Goal: Information Seeking & Learning: Find specific fact

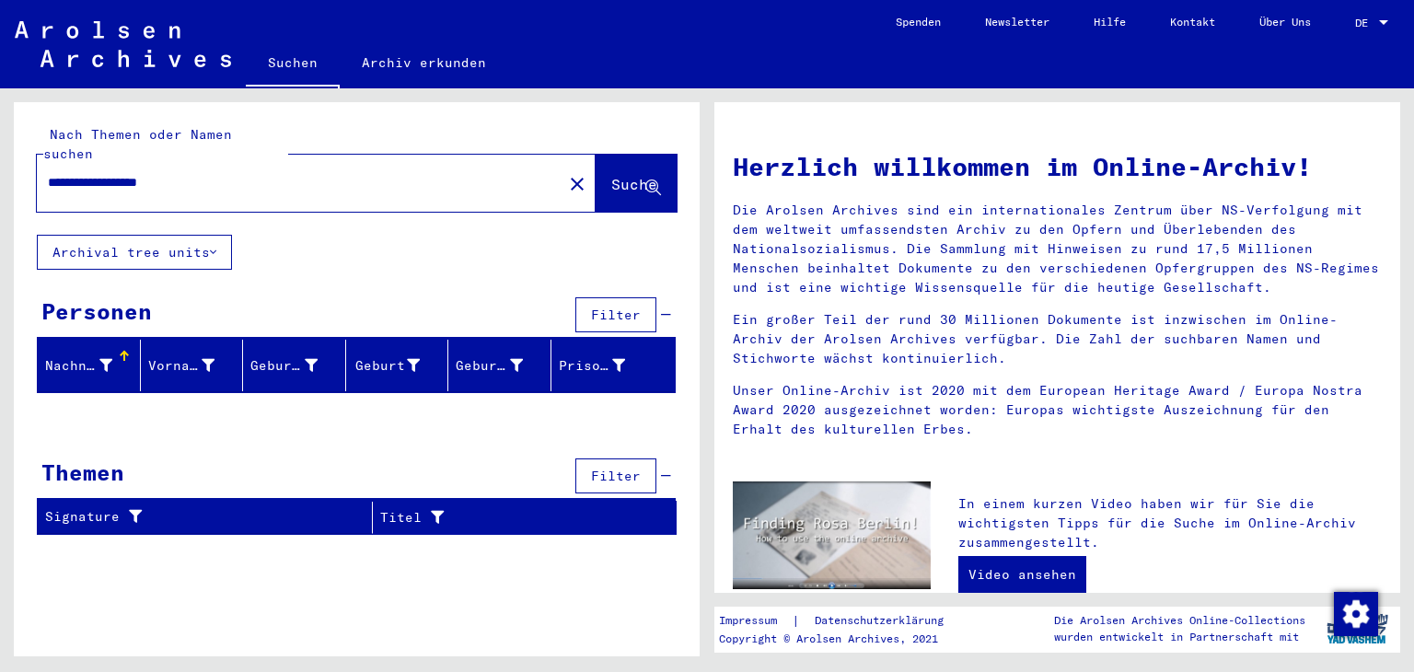
drag, startPoint x: 158, startPoint y: 159, endPoint x: 16, endPoint y: 157, distance: 142.7
click at [16, 157] on div "**********" at bounding box center [357, 168] width 686 height 133
type input "*****"
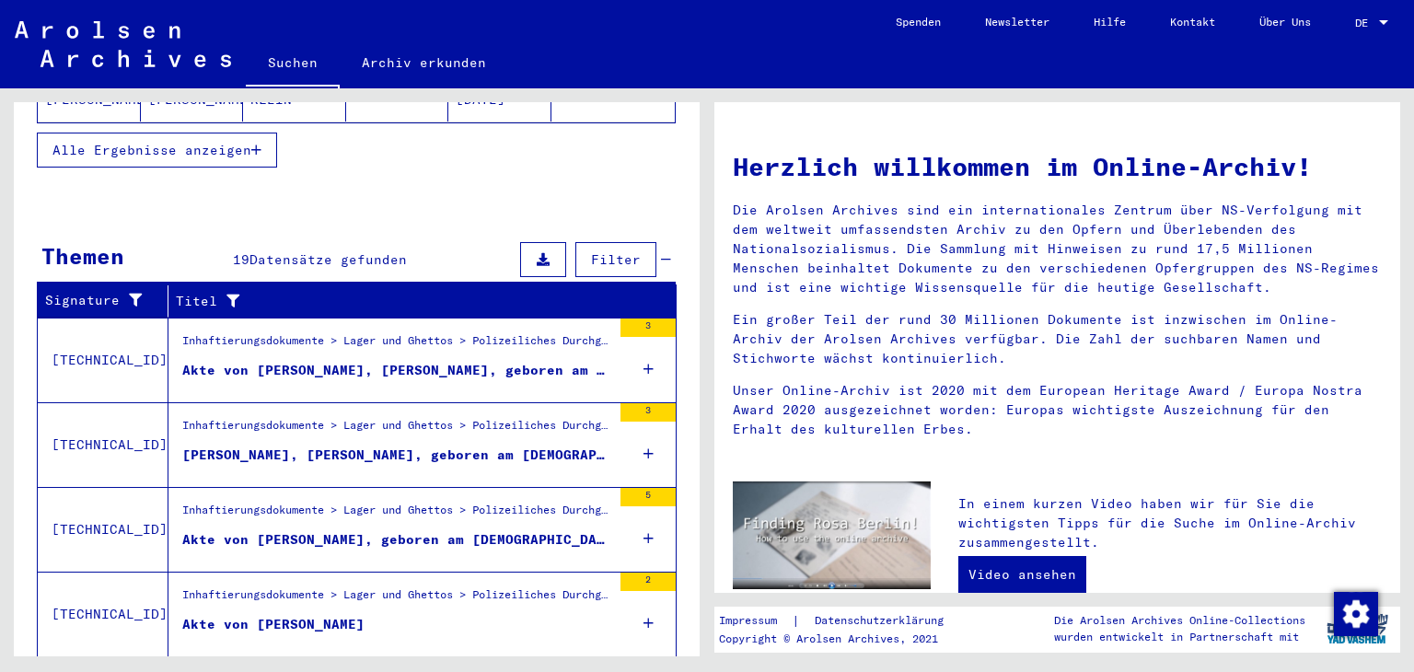
scroll to position [609, 0]
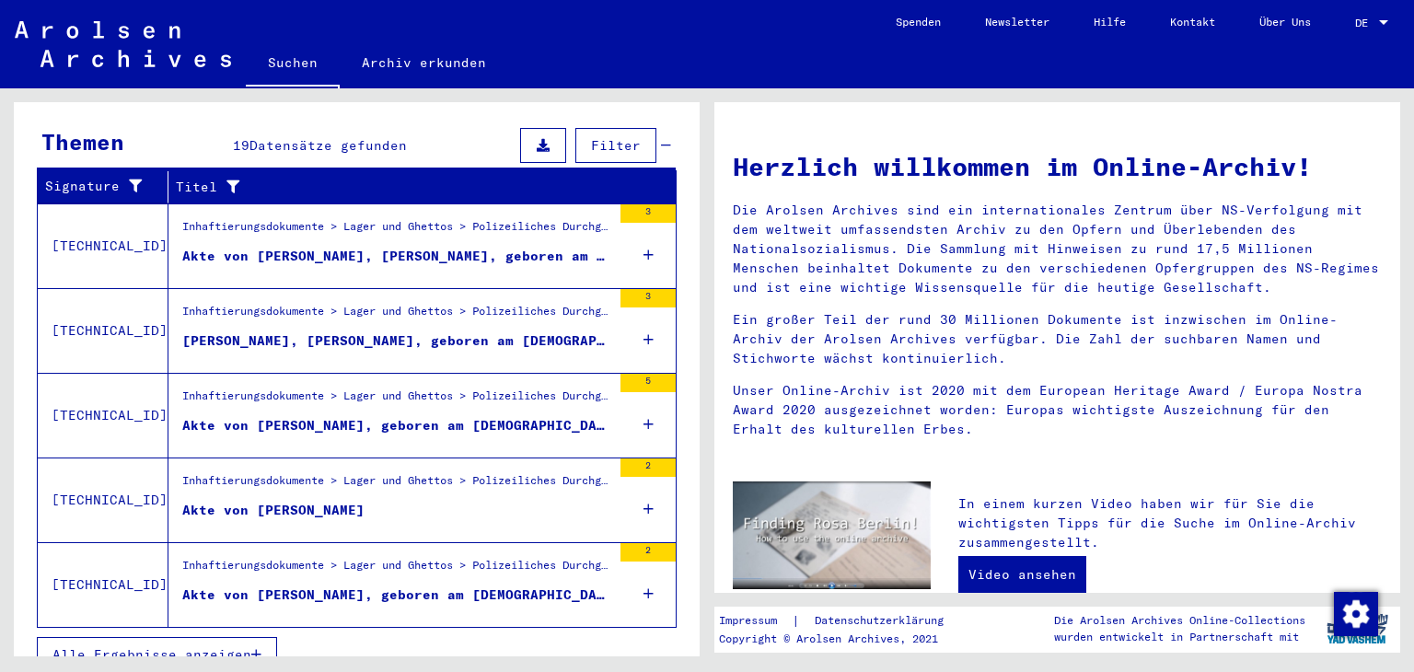
click at [444, 501] on figure "Akte von [PERSON_NAME]" at bounding box center [396, 515] width 429 height 28
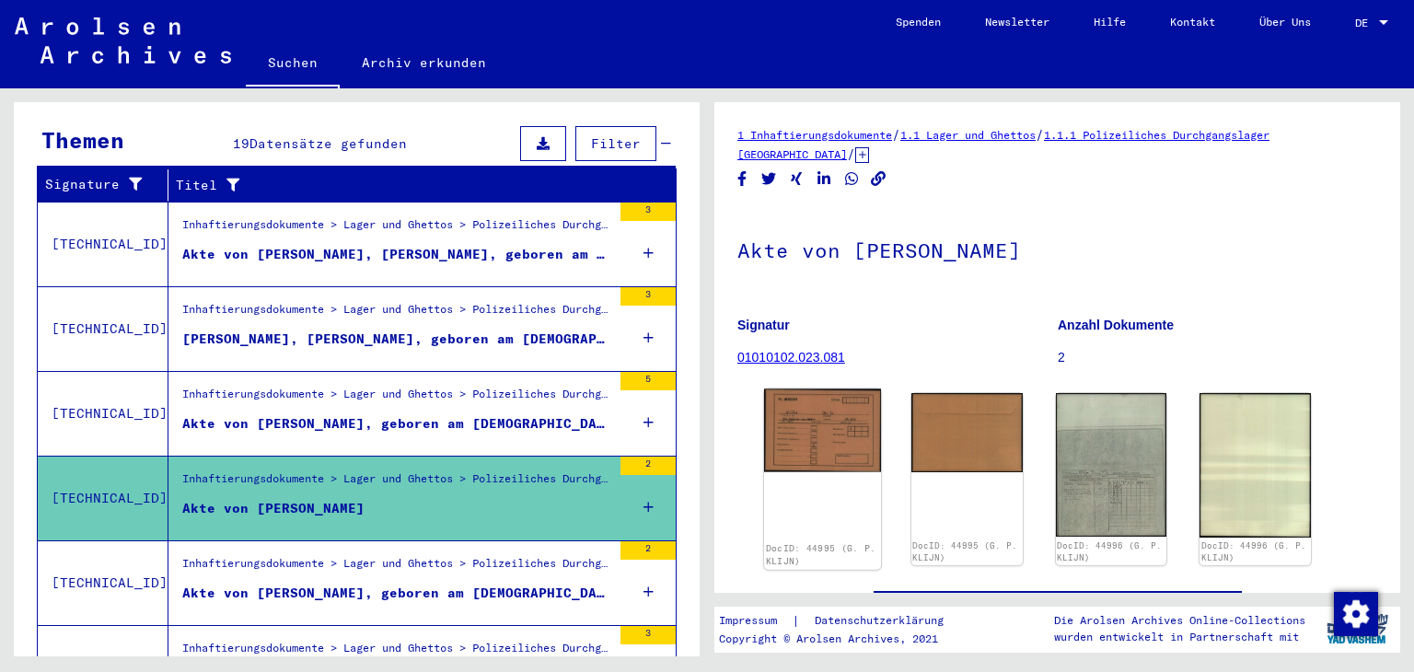
click at [811, 439] on img at bounding box center [822, 430] width 117 height 83
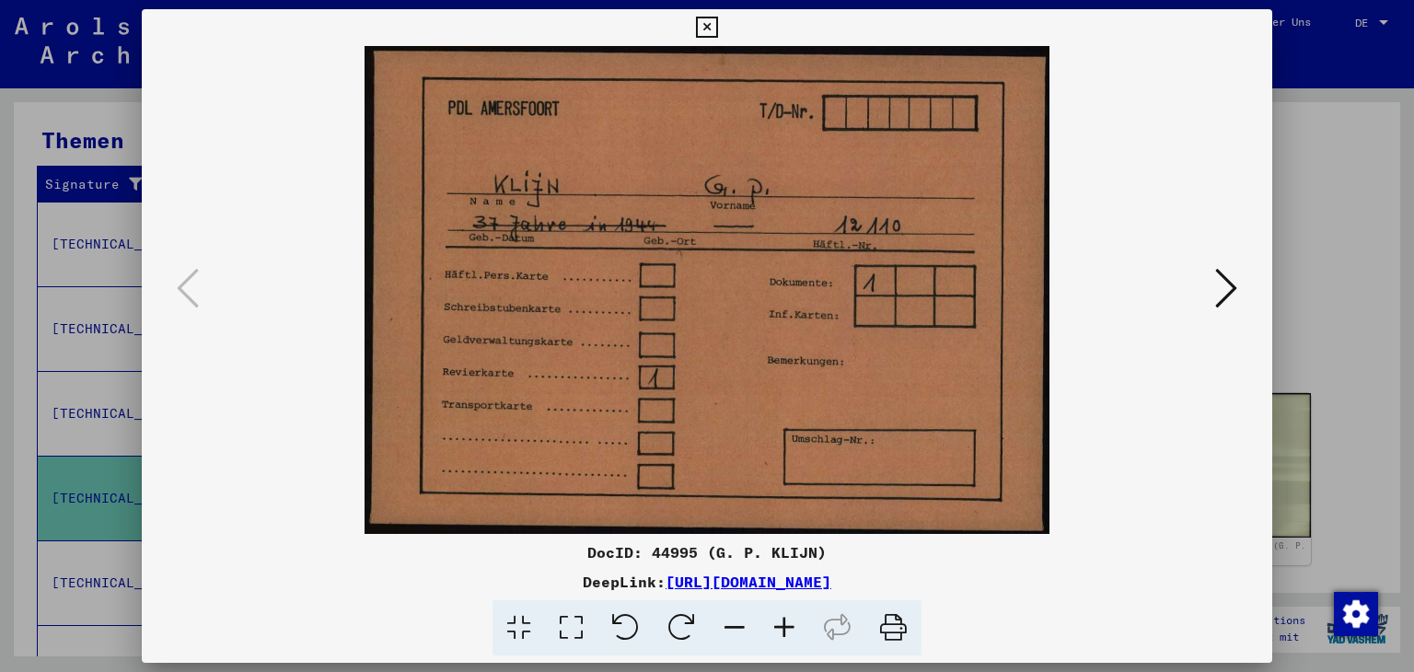
click at [1230, 296] on icon at bounding box center [1226, 288] width 22 height 44
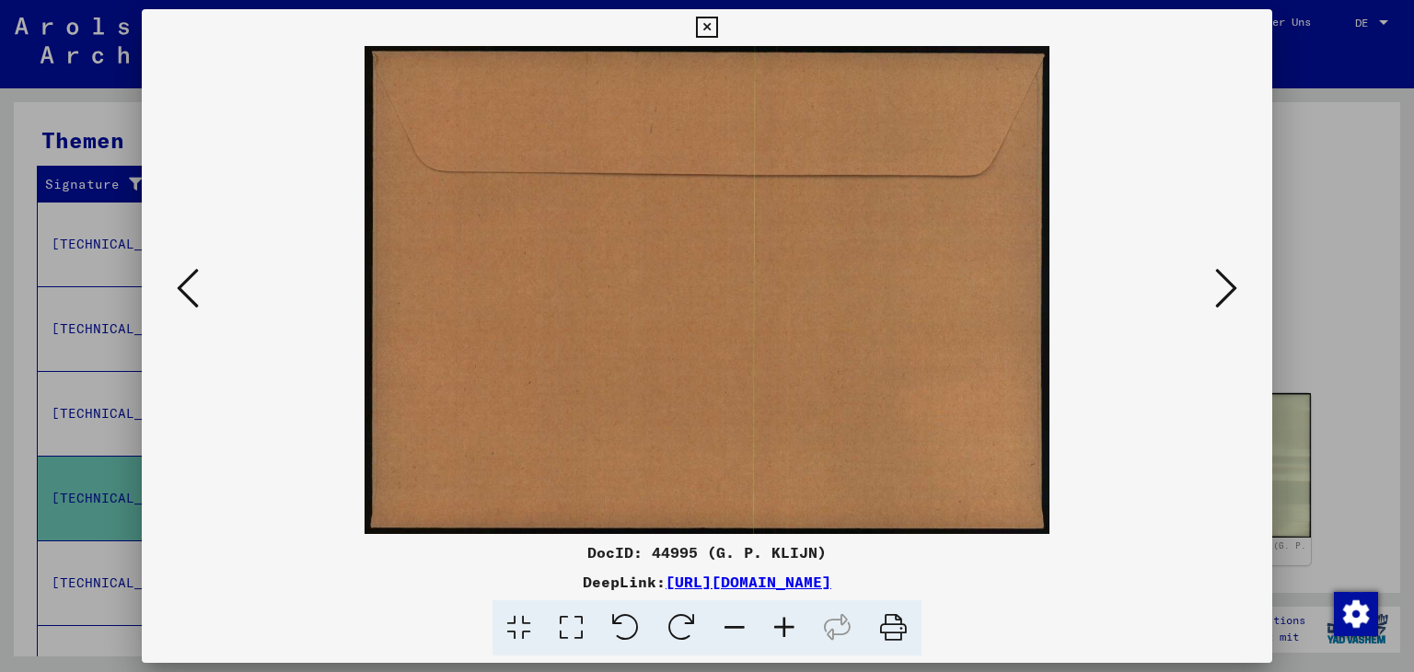
click at [1230, 296] on icon at bounding box center [1226, 288] width 22 height 44
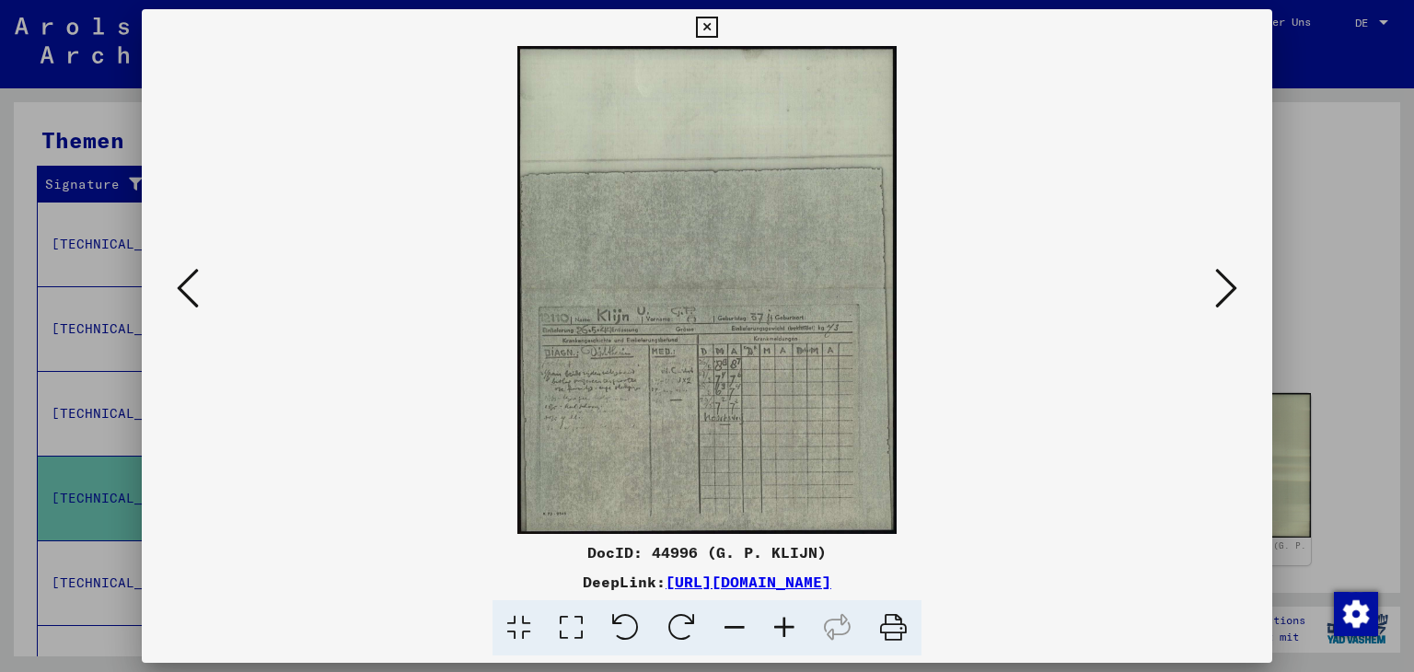
click at [787, 638] on icon at bounding box center [785, 628] width 50 height 56
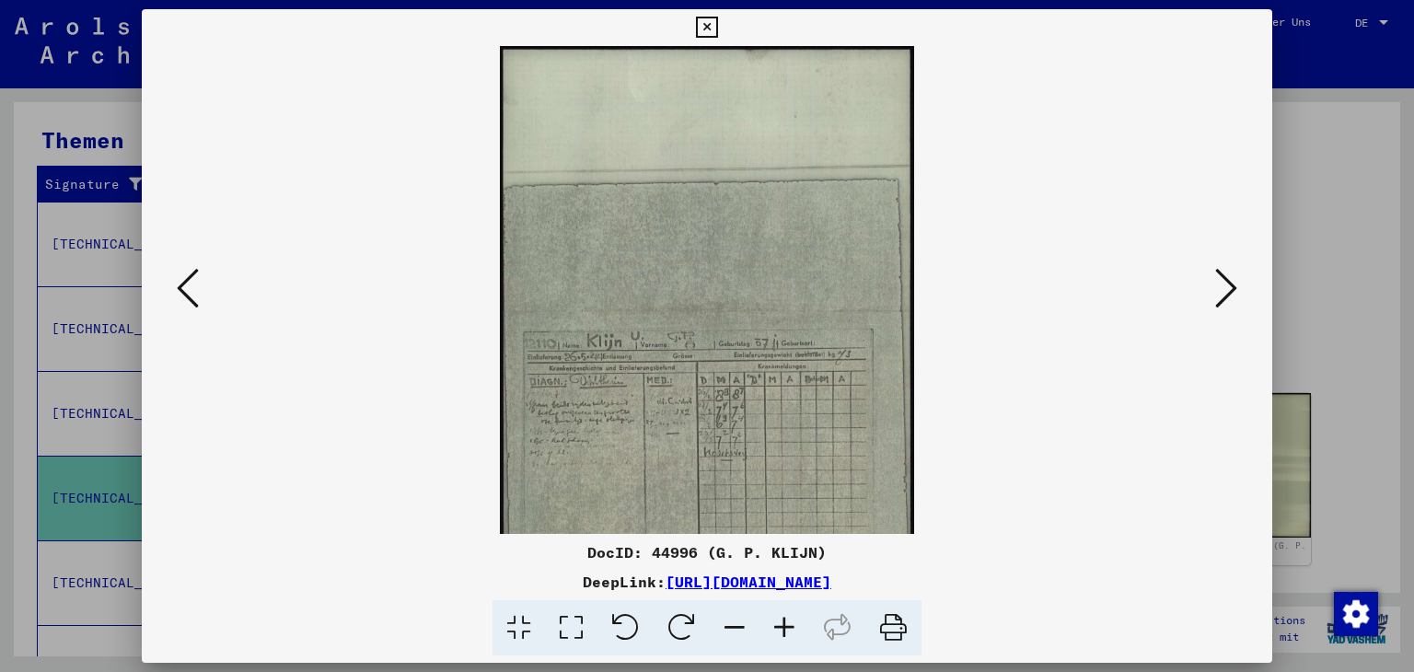
click at [787, 638] on icon at bounding box center [785, 628] width 50 height 56
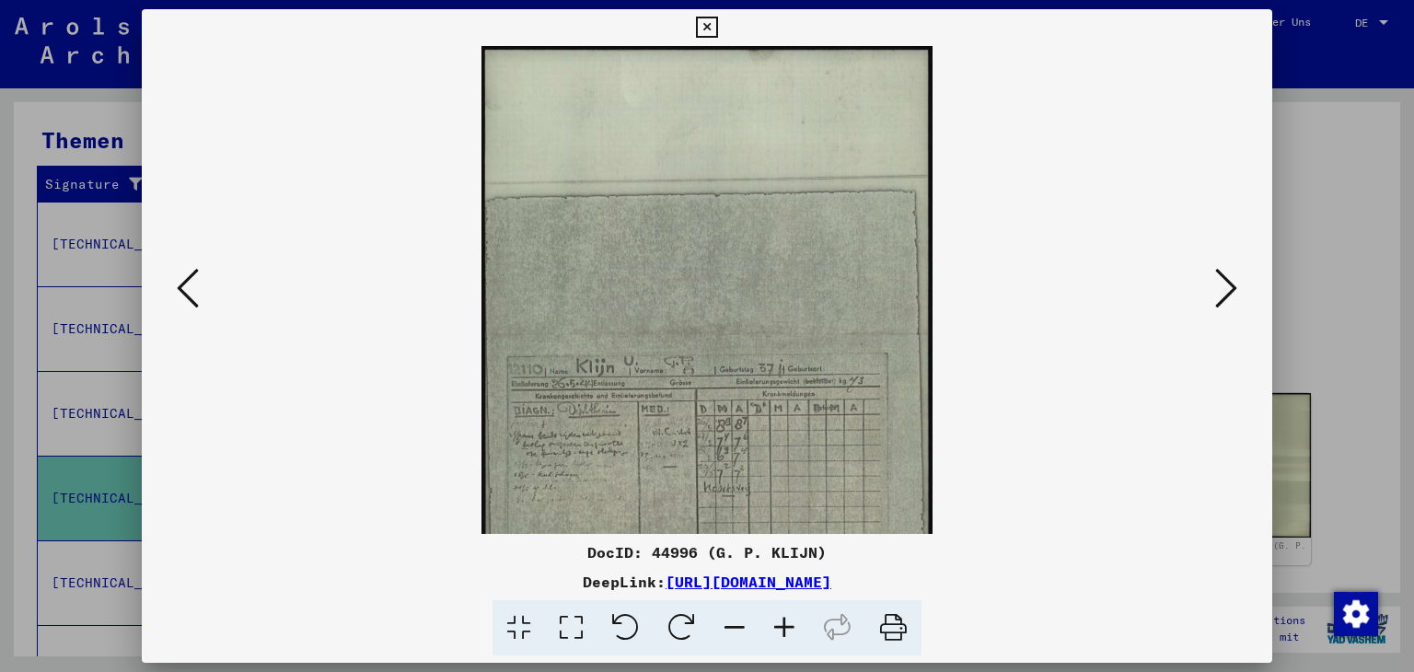
click at [787, 638] on icon at bounding box center [785, 628] width 50 height 56
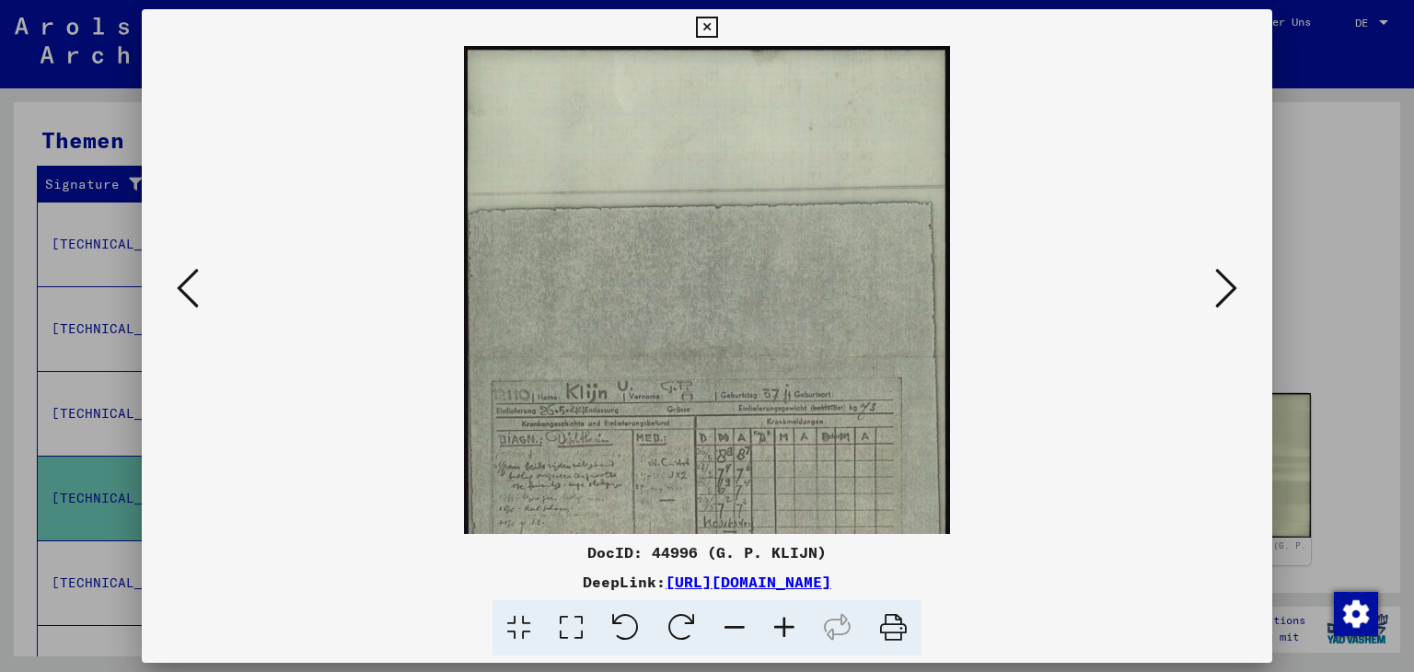
click at [787, 638] on icon at bounding box center [785, 628] width 50 height 56
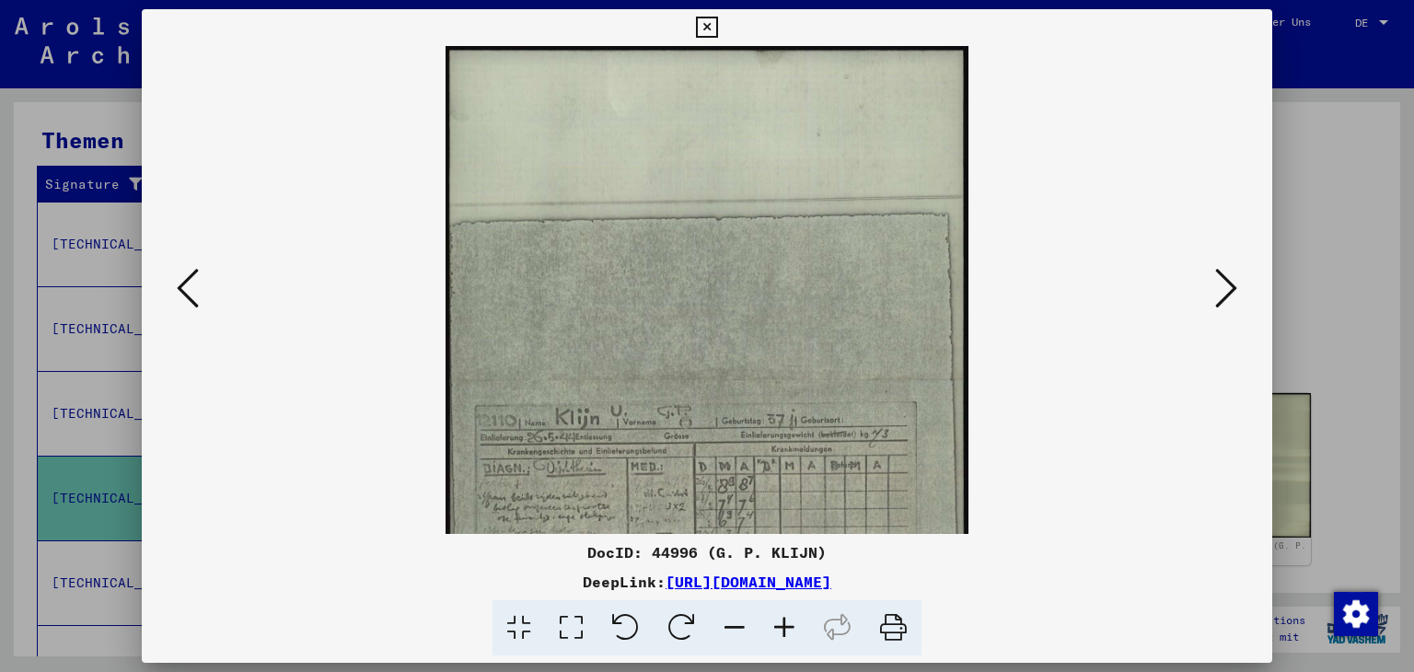
click at [787, 638] on icon at bounding box center [785, 628] width 50 height 56
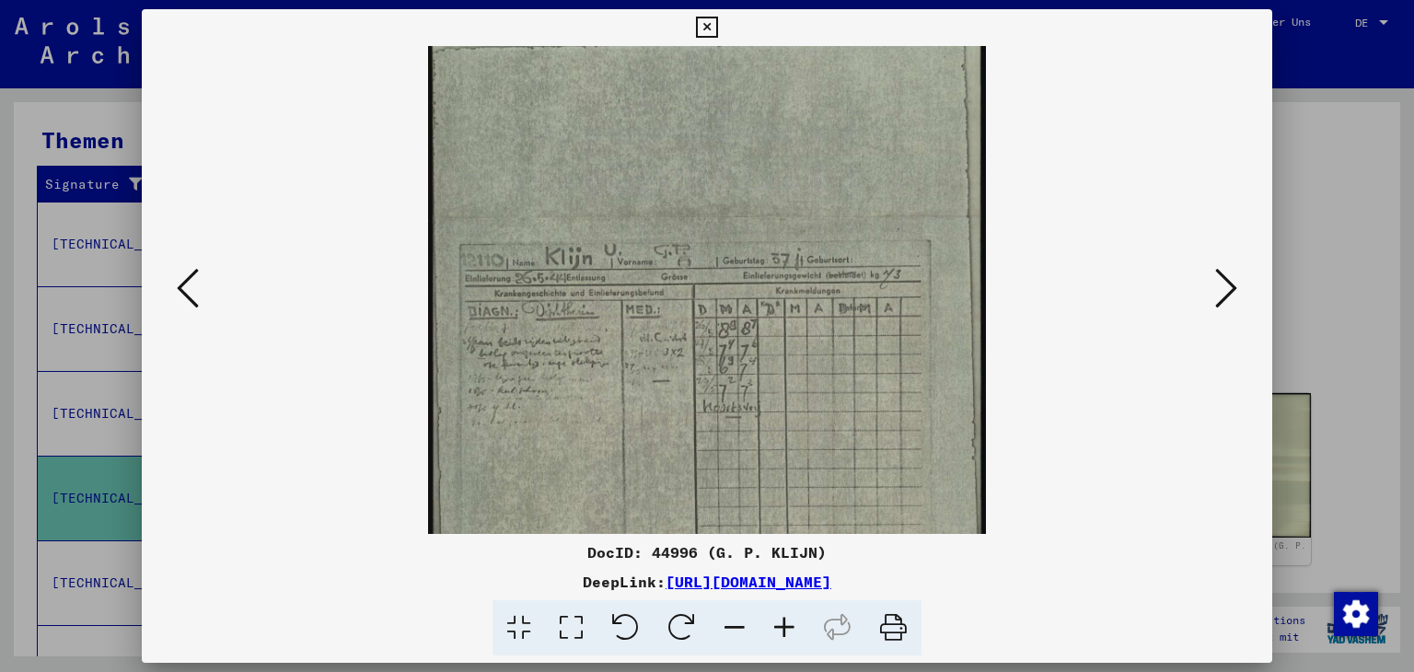
scroll to position [201, 0]
drag, startPoint x: 710, startPoint y: 393, endPoint x: 762, endPoint y: 193, distance: 206.6
click at [762, 193] on img at bounding box center [707, 204] width 558 height 718
click at [782, 631] on icon at bounding box center [785, 628] width 50 height 56
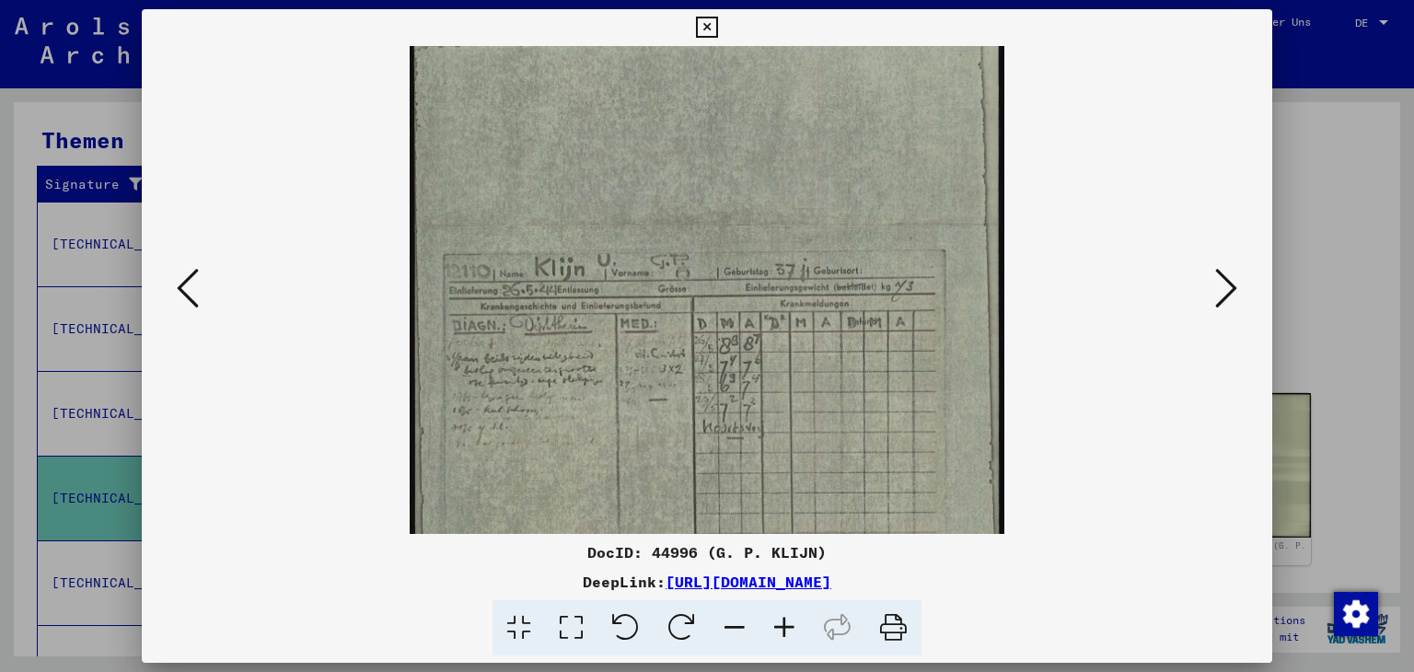
click at [782, 631] on icon at bounding box center [785, 628] width 50 height 56
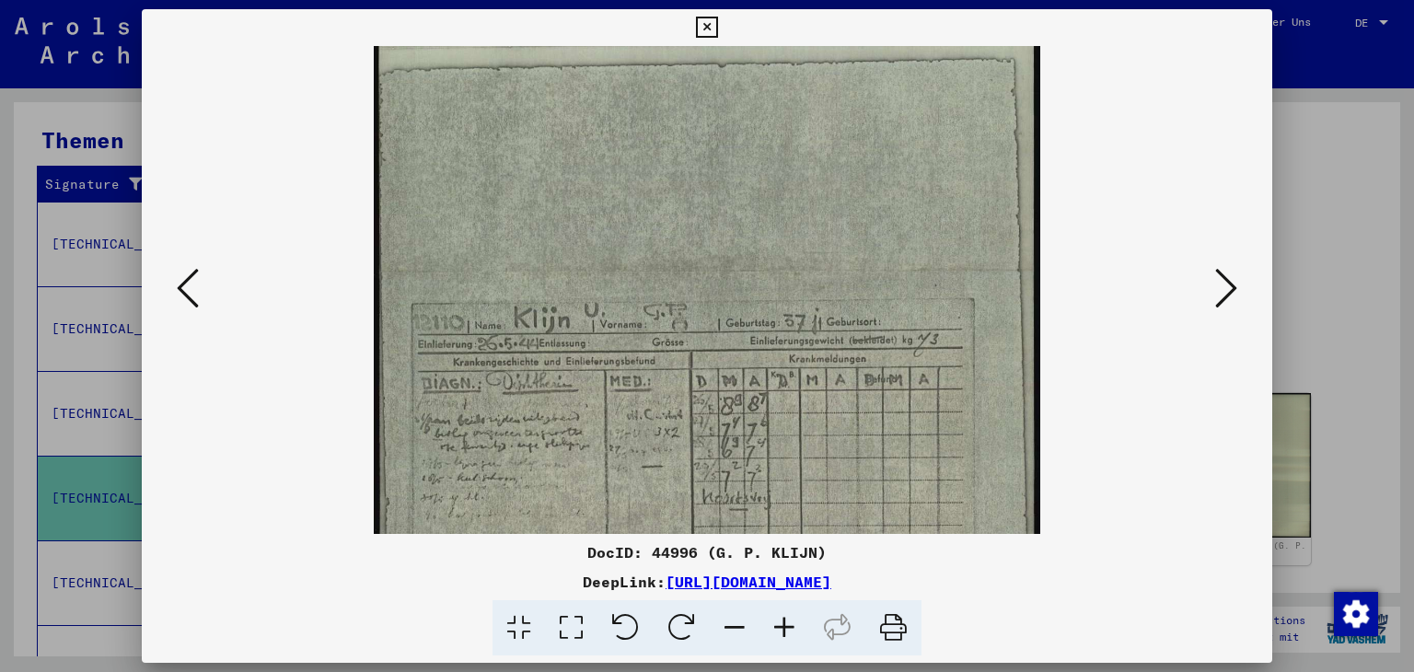
click at [782, 631] on icon at bounding box center [785, 628] width 50 height 56
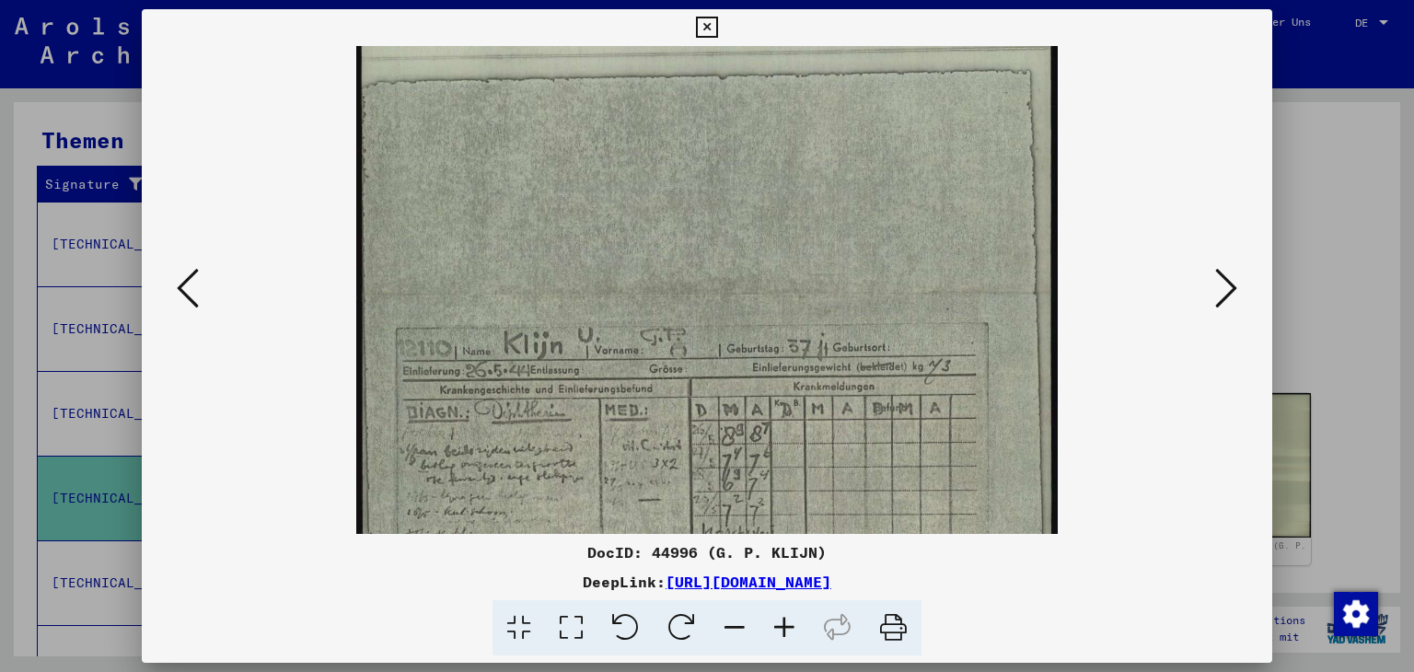
click at [782, 631] on icon at bounding box center [785, 628] width 50 height 56
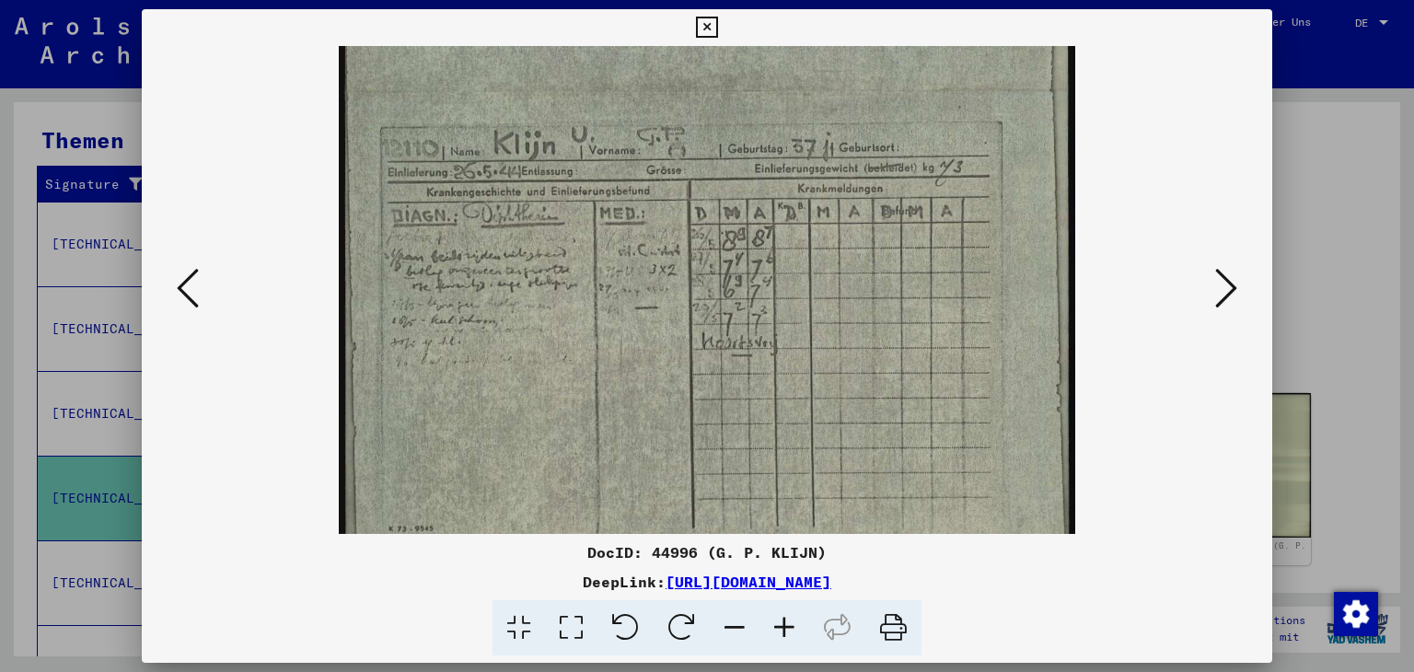
scroll to position [433, 0]
drag, startPoint x: 777, startPoint y: 463, endPoint x: 828, endPoint y: 238, distance: 231.2
click at [828, 238] on img at bounding box center [707, 87] width 737 height 948
click at [778, 623] on icon at bounding box center [785, 628] width 50 height 56
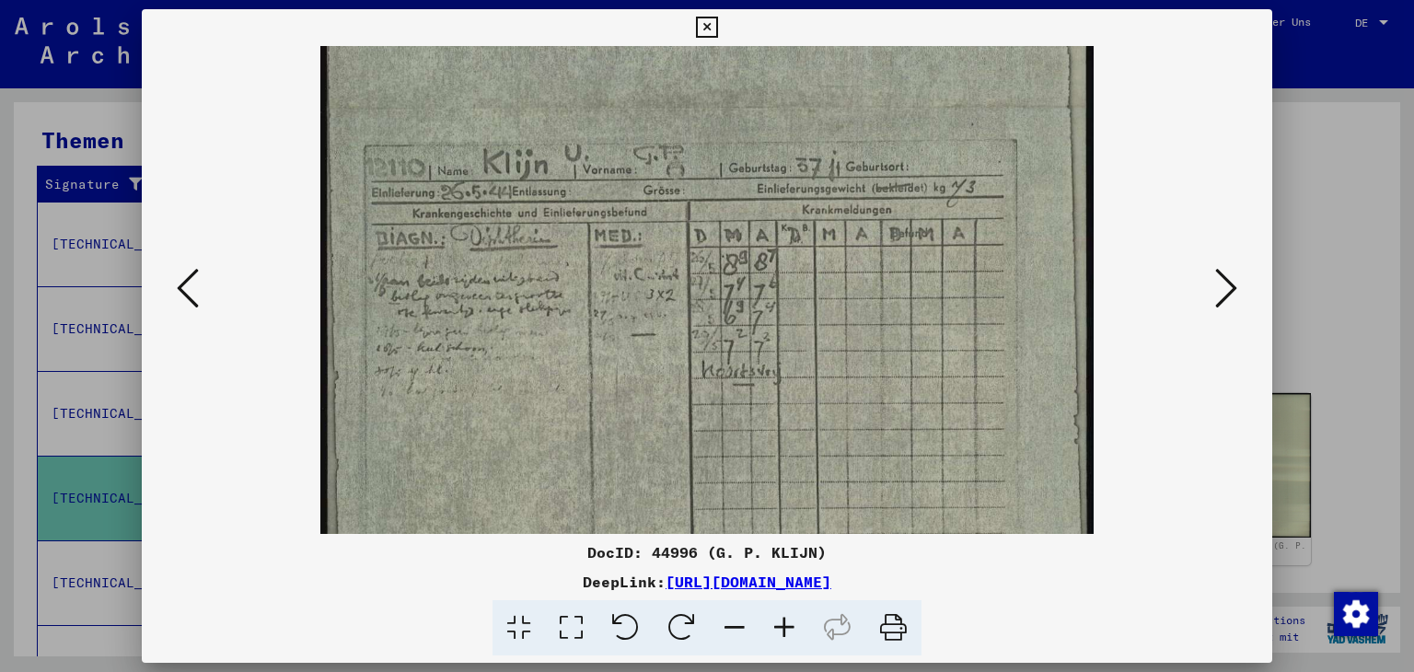
click at [778, 623] on icon at bounding box center [785, 628] width 50 height 56
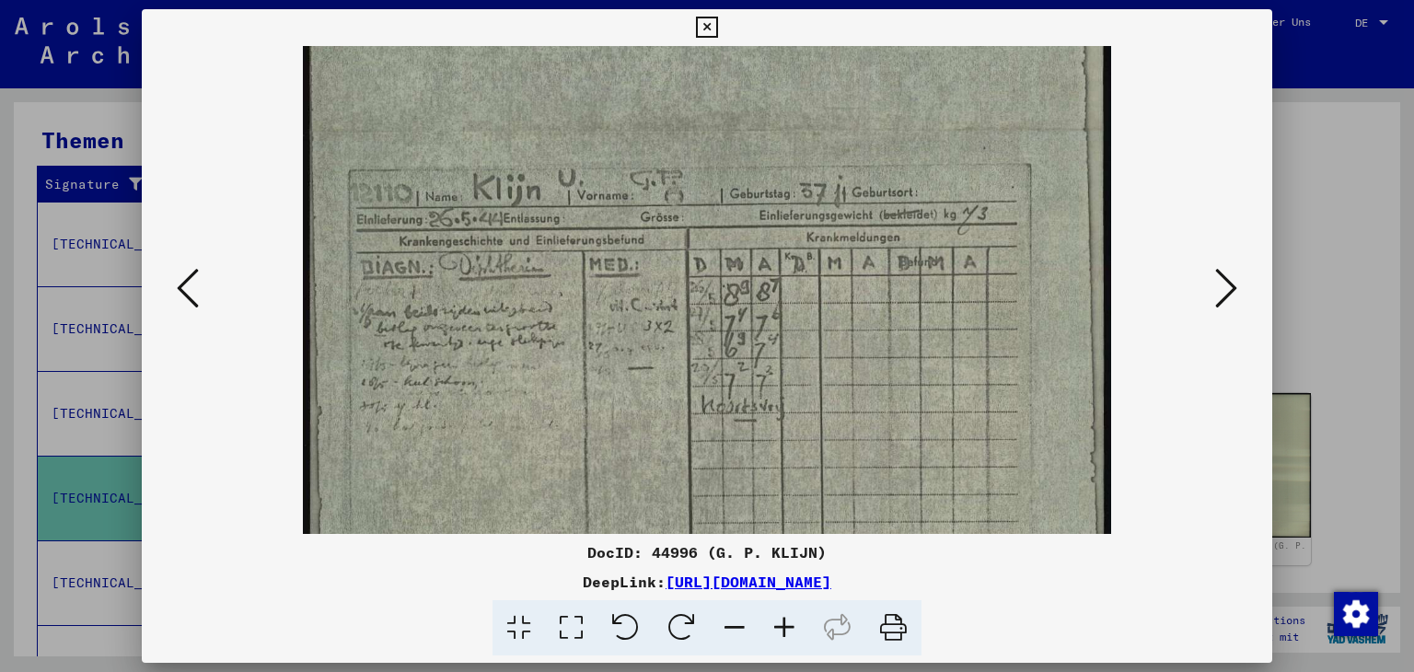
click at [778, 623] on icon at bounding box center [785, 628] width 50 height 56
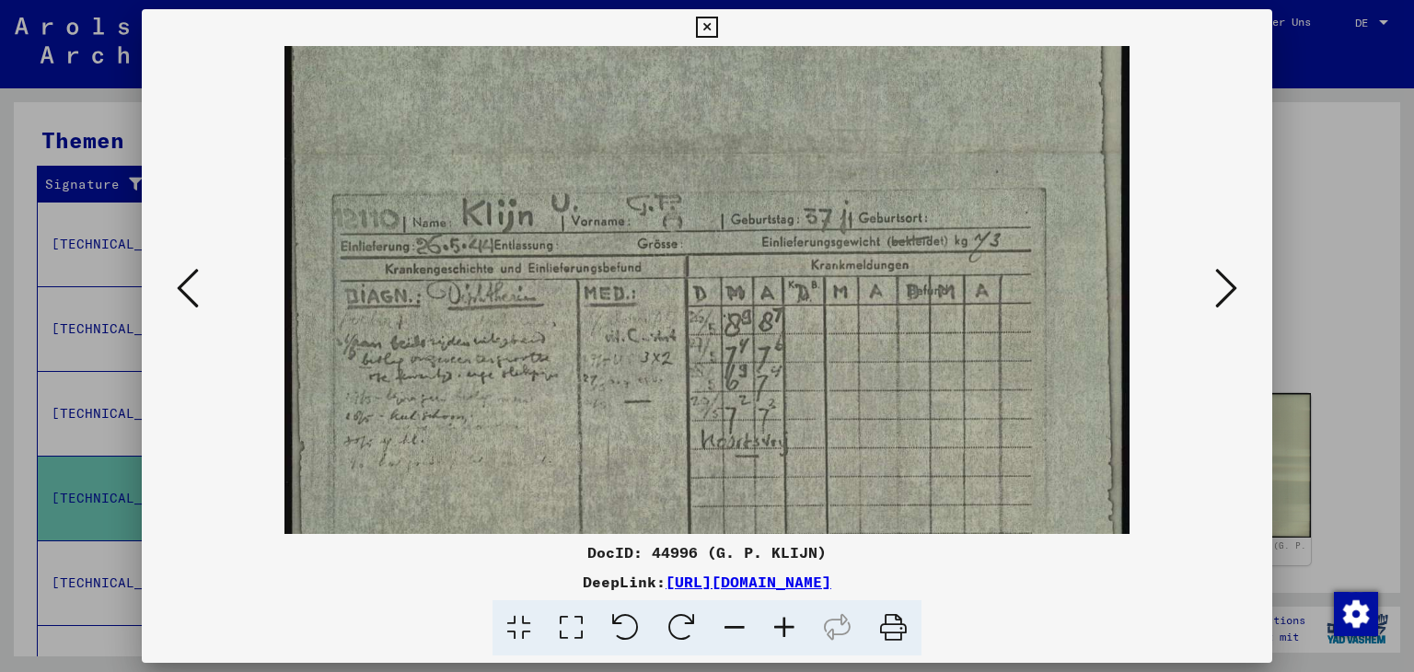
click at [778, 623] on icon at bounding box center [785, 628] width 50 height 56
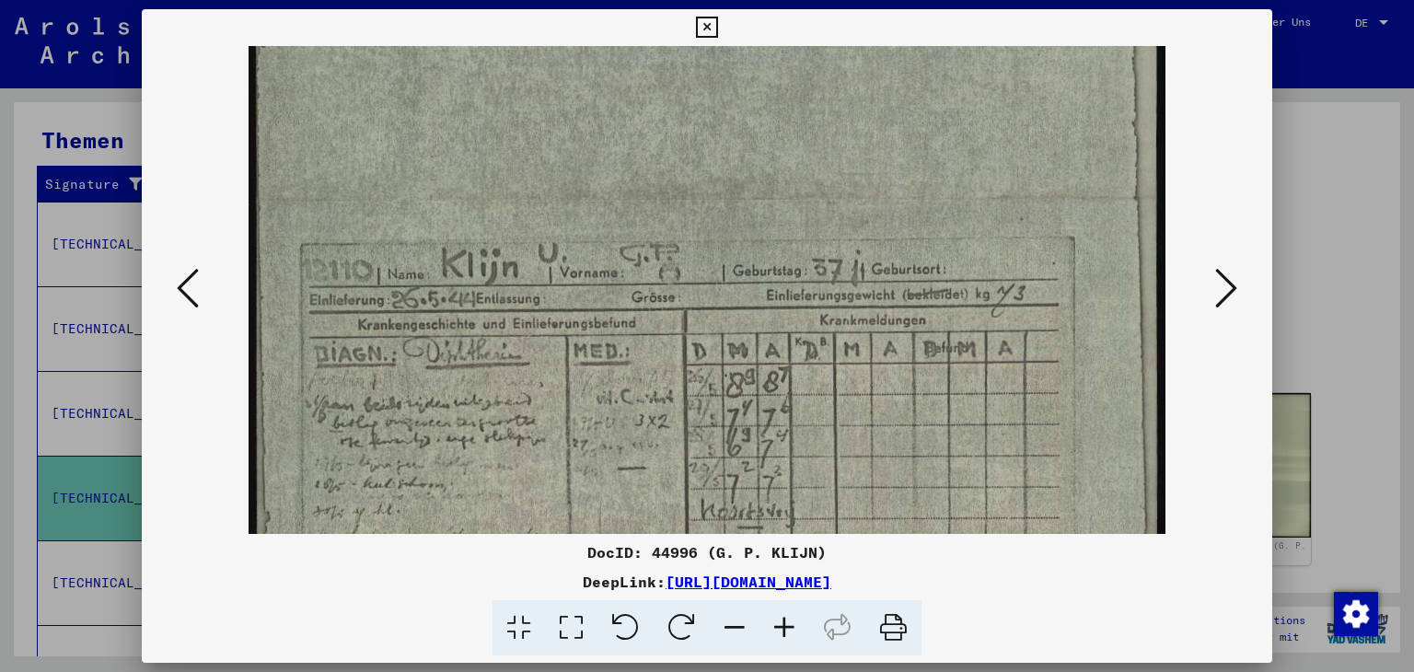
click at [778, 623] on icon at bounding box center [785, 628] width 50 height 56
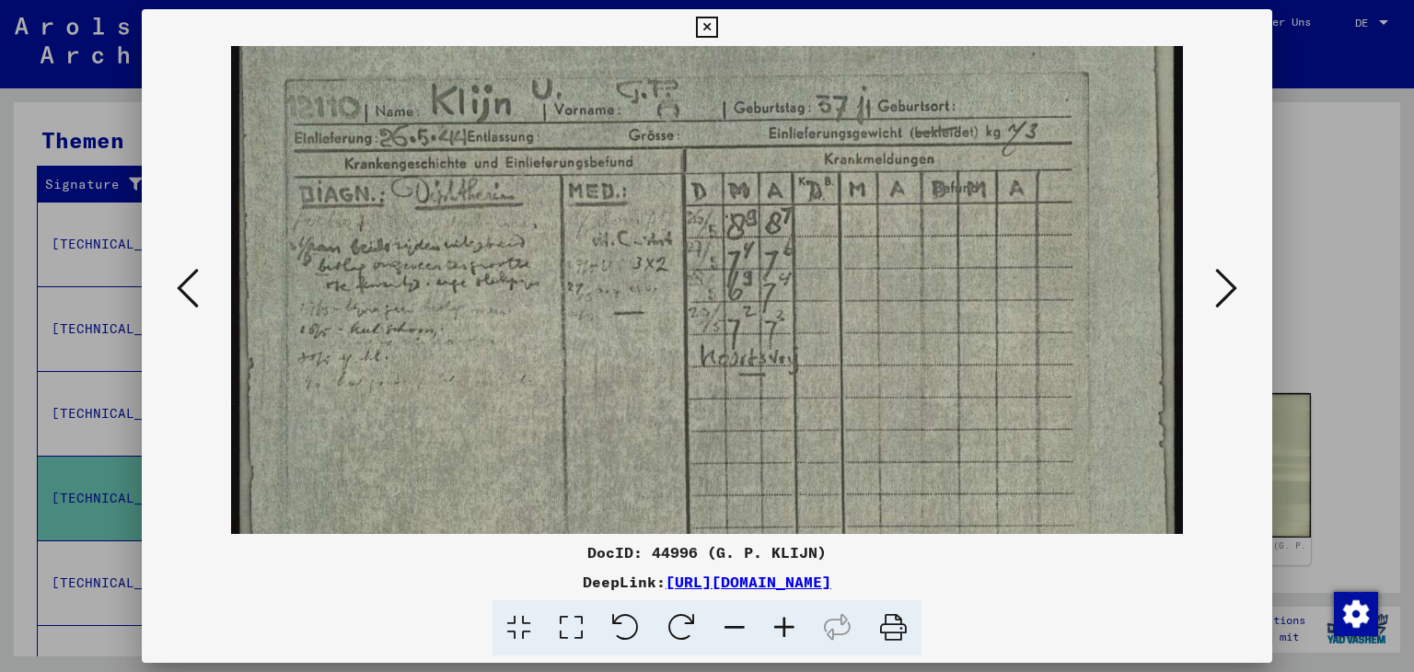
scroll to position [628, 0]
drag, startPoint x: 654, startPoint y: 455, endPoint x: 740, endPoint y: 262, distance: 211.0
click at [740, 262] on img at bounding box center [707, 30] width 952 height 1224
click at [710, 19] on icon at bounding box center [706, 28] width 21 height 22
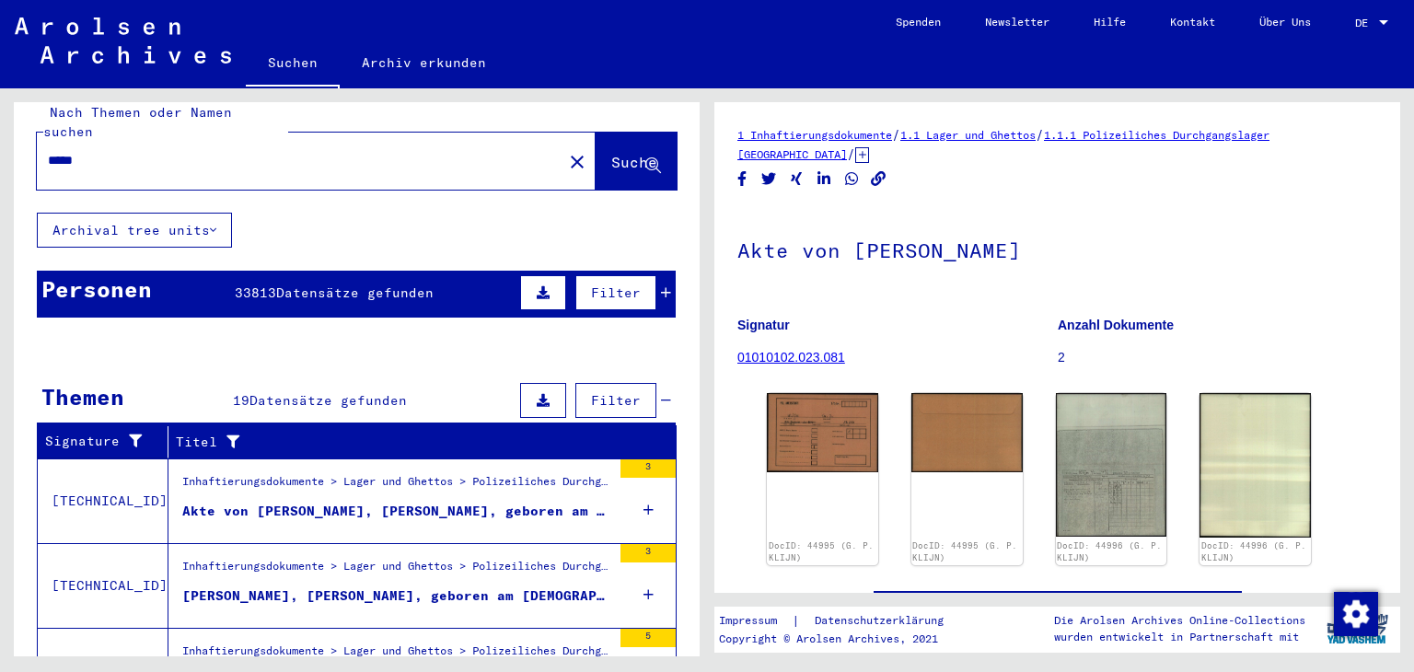
scroll to position [0, 0]
